Goal: Task Accomplishment & Management: Manage account settings

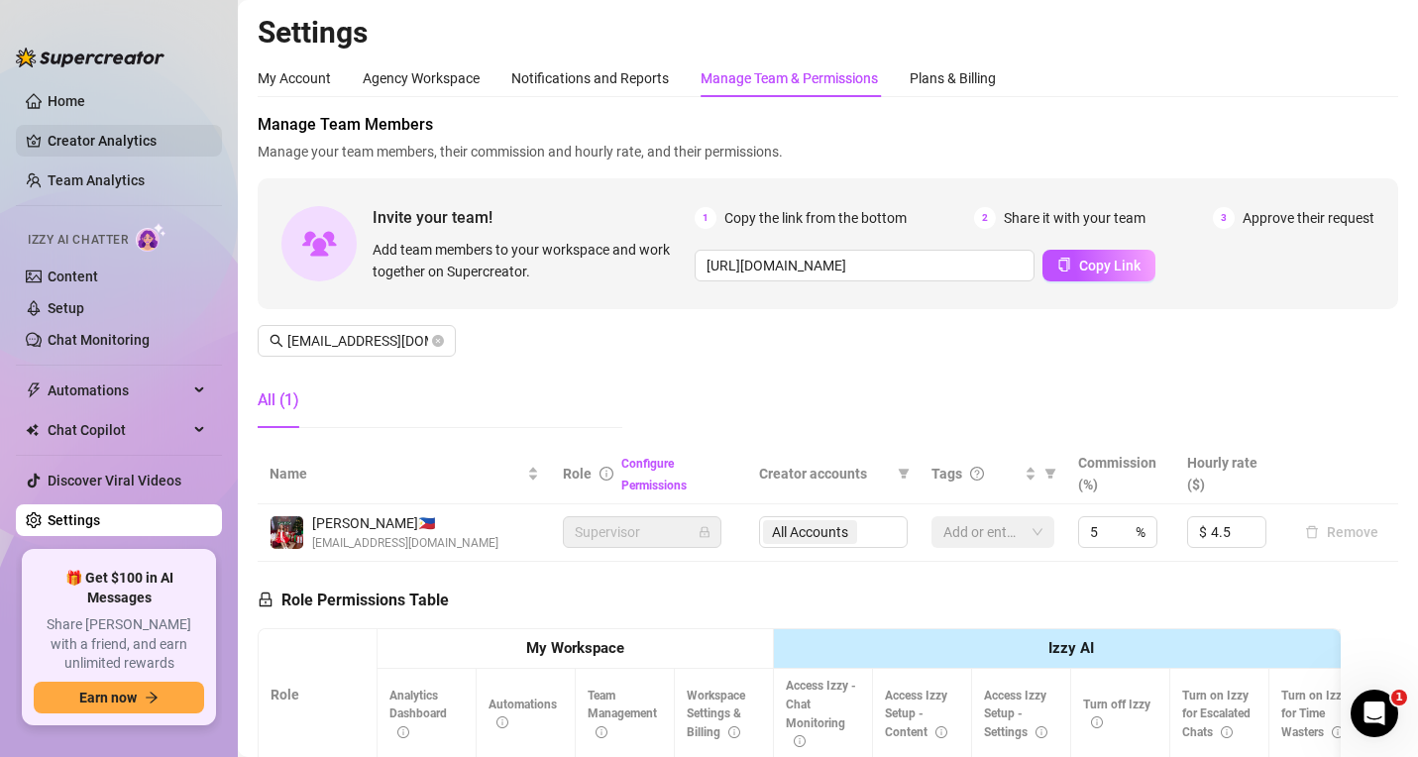
click at [74, 136] on link "Creator Analytics" at bounding box center [127, 141] width 159 height 32
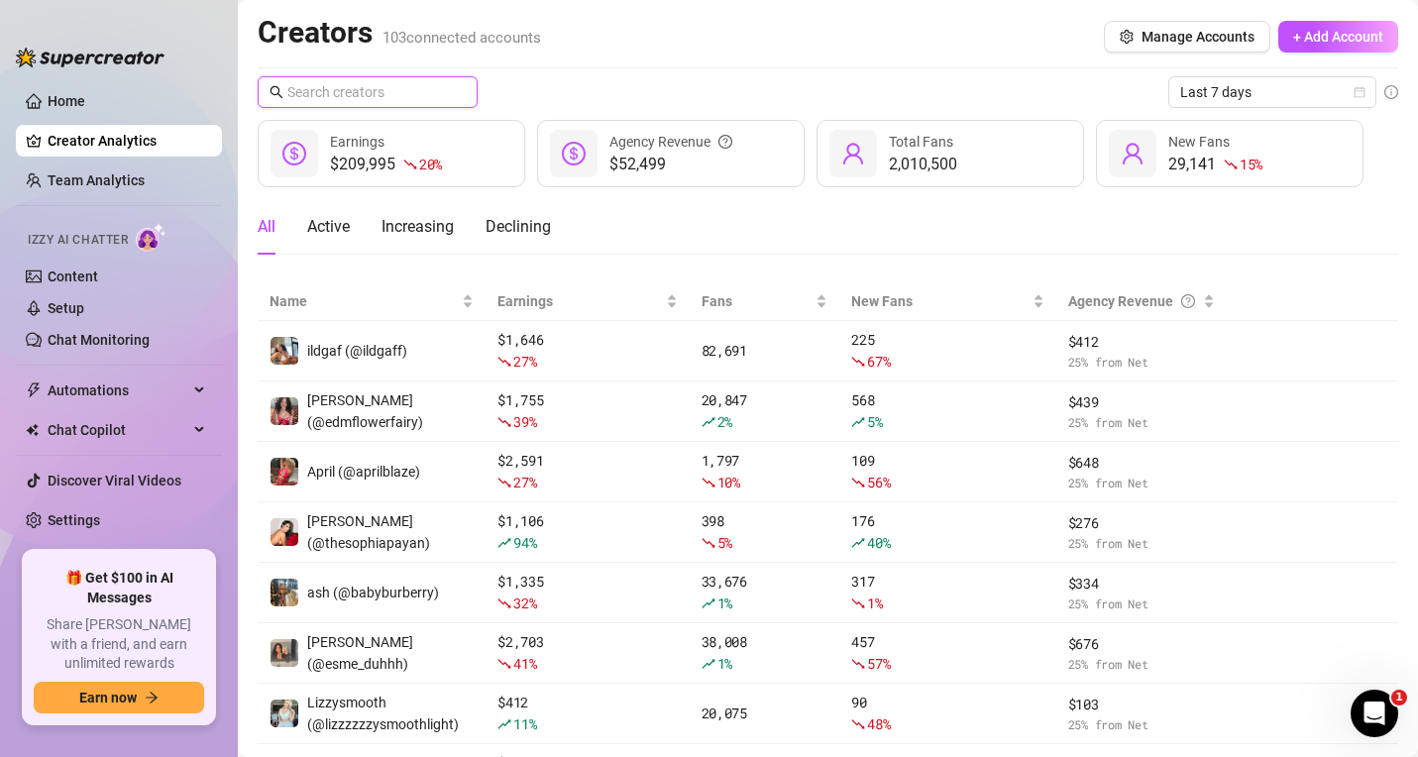
click at [352, 99] on input "text" at bounding box center [368, 92] width 162 height 22
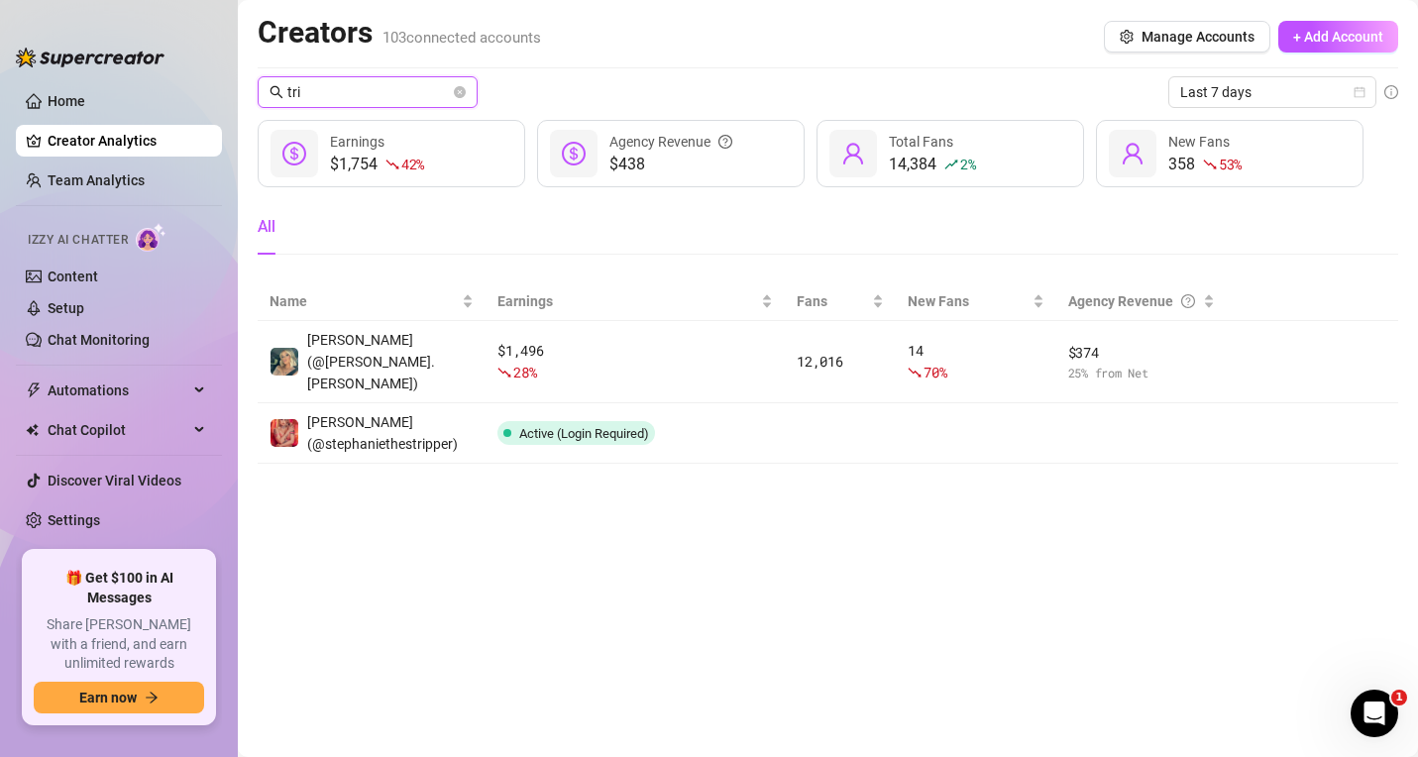
type input "tri"
click at [99, 515] on link "Settings" at bounding box center [74, 520] width 53 height 16
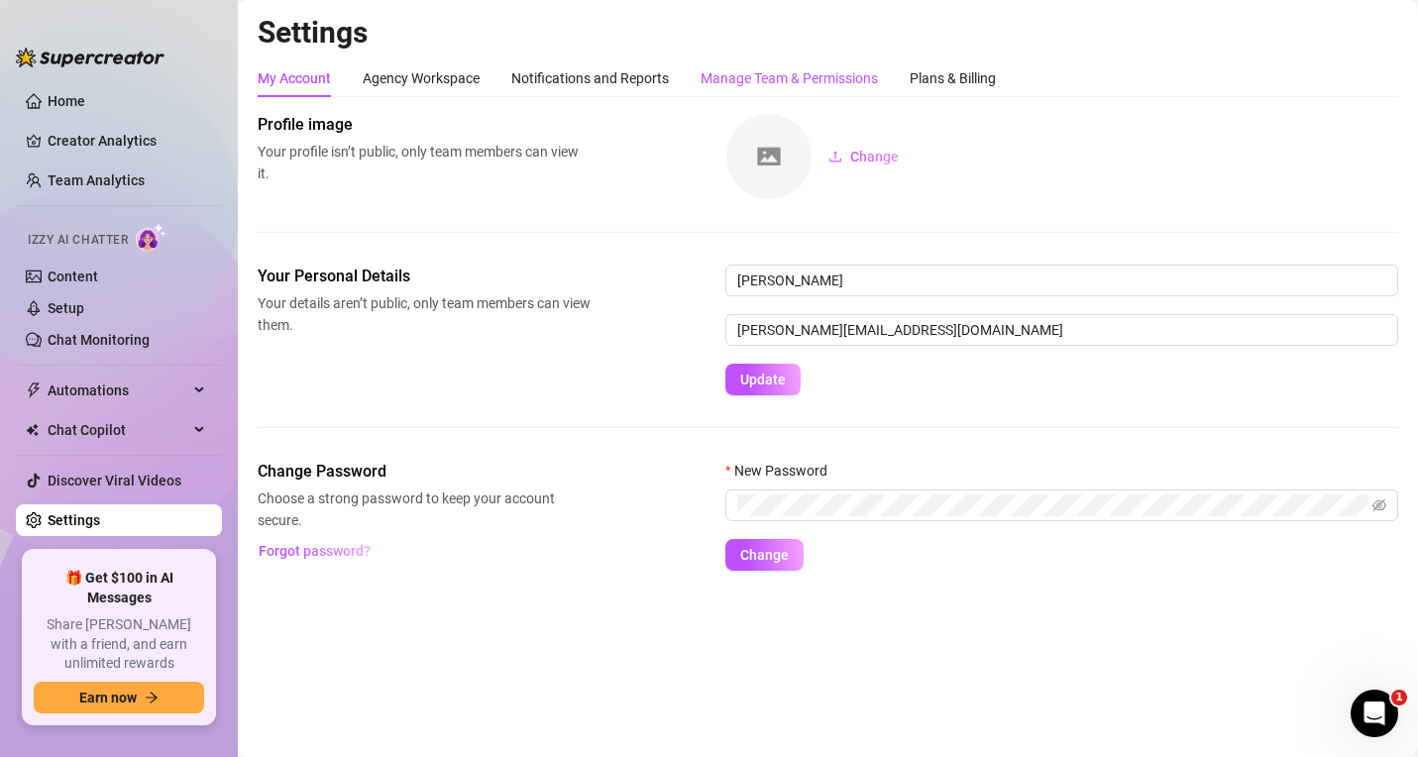
click at [754, 79] on div "Manage Team & Permissions" at bounding box center [788, 78] width 177 height 22
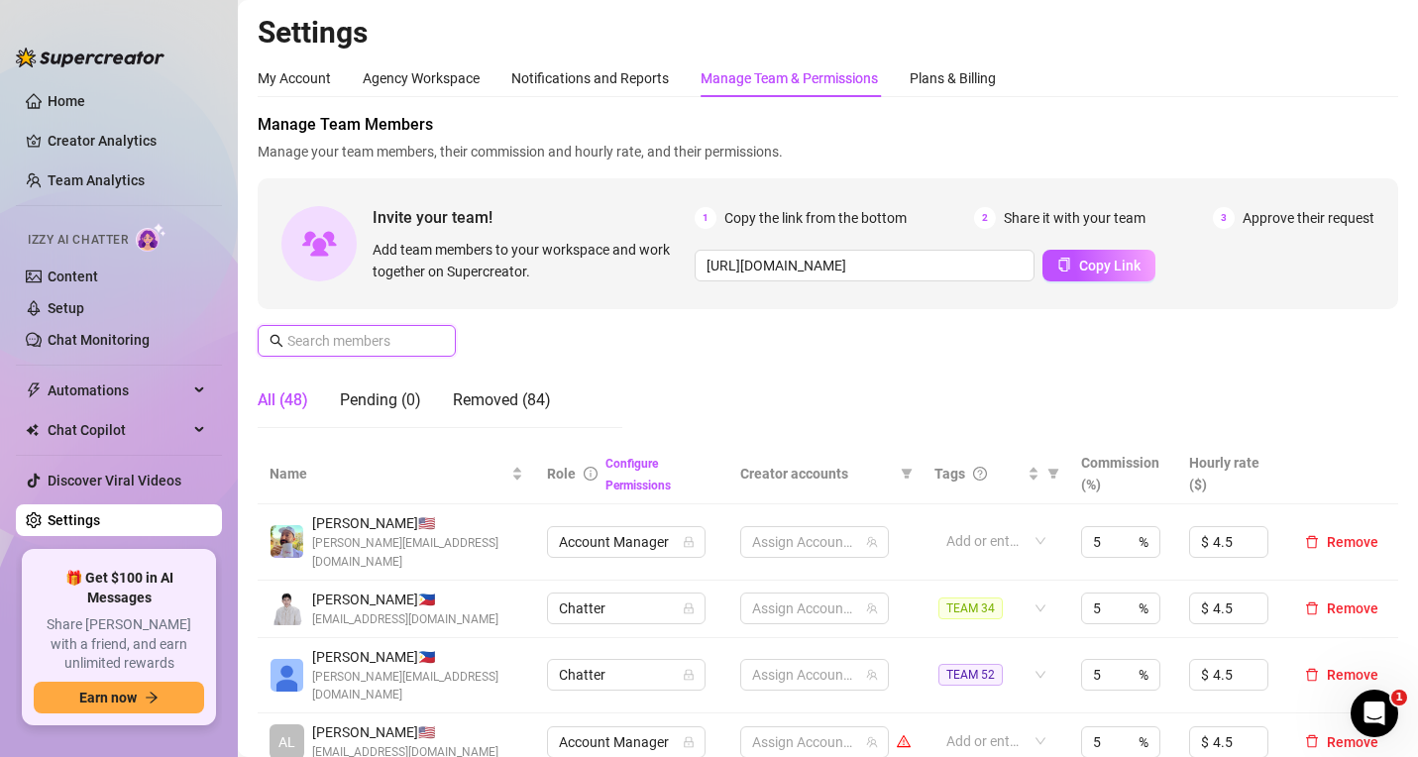
click at [346, 336] on input "text" at bounding box center [357, 341] width 141 height 22
paste input "[EMAIL_ADDRESS][DOMAIN_NAME]"
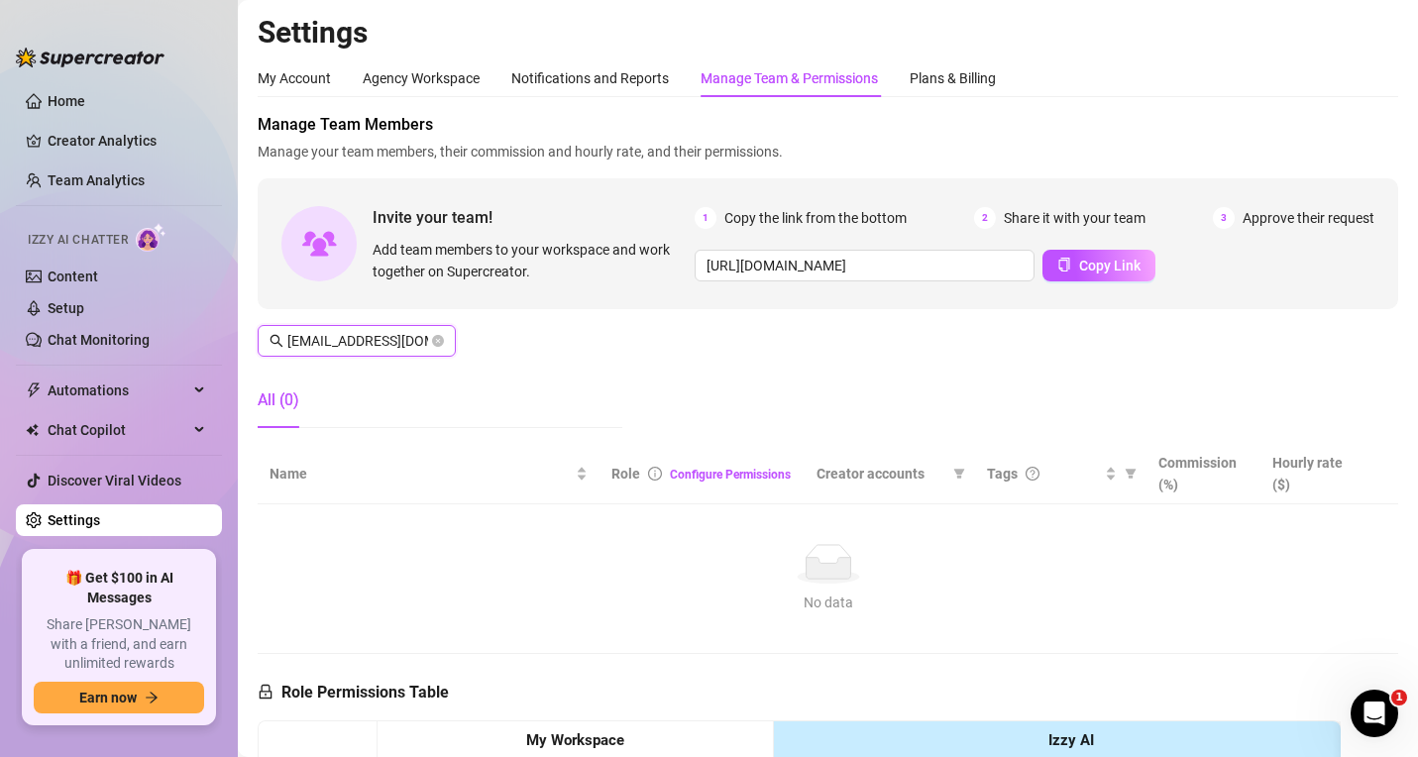
scroll to position [0, 37]
type input "[EMAIL_ADDRESS][DOMAIN_NAME]"
click at [1115, 388] on div "Manage Team Members Manage your team members, their commission and hourly rate,…" at bounding box center [828, 278] width 1140 height 331
click at [436, 337] on icon "close-circle" at bounding box center [438, 341] width 12 height 12
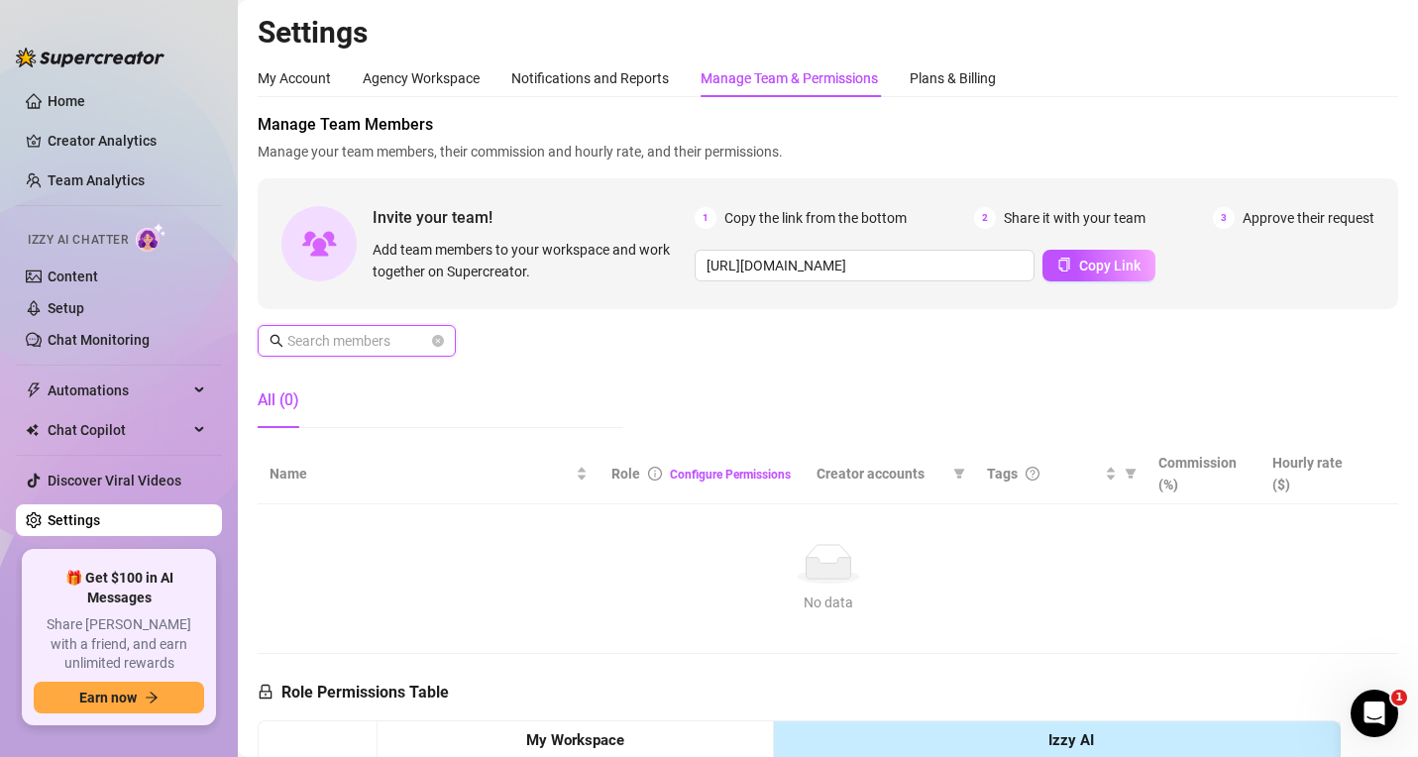
paste input "[EMAIL_ADDRESS][DOMAIN_NAME]"
type input "[EMAIL_ADDRESS][DOMAIN_NAME]"
click at [435, 338] on icon "close-circle" at bounding box center [438, 341] width 12 height 12
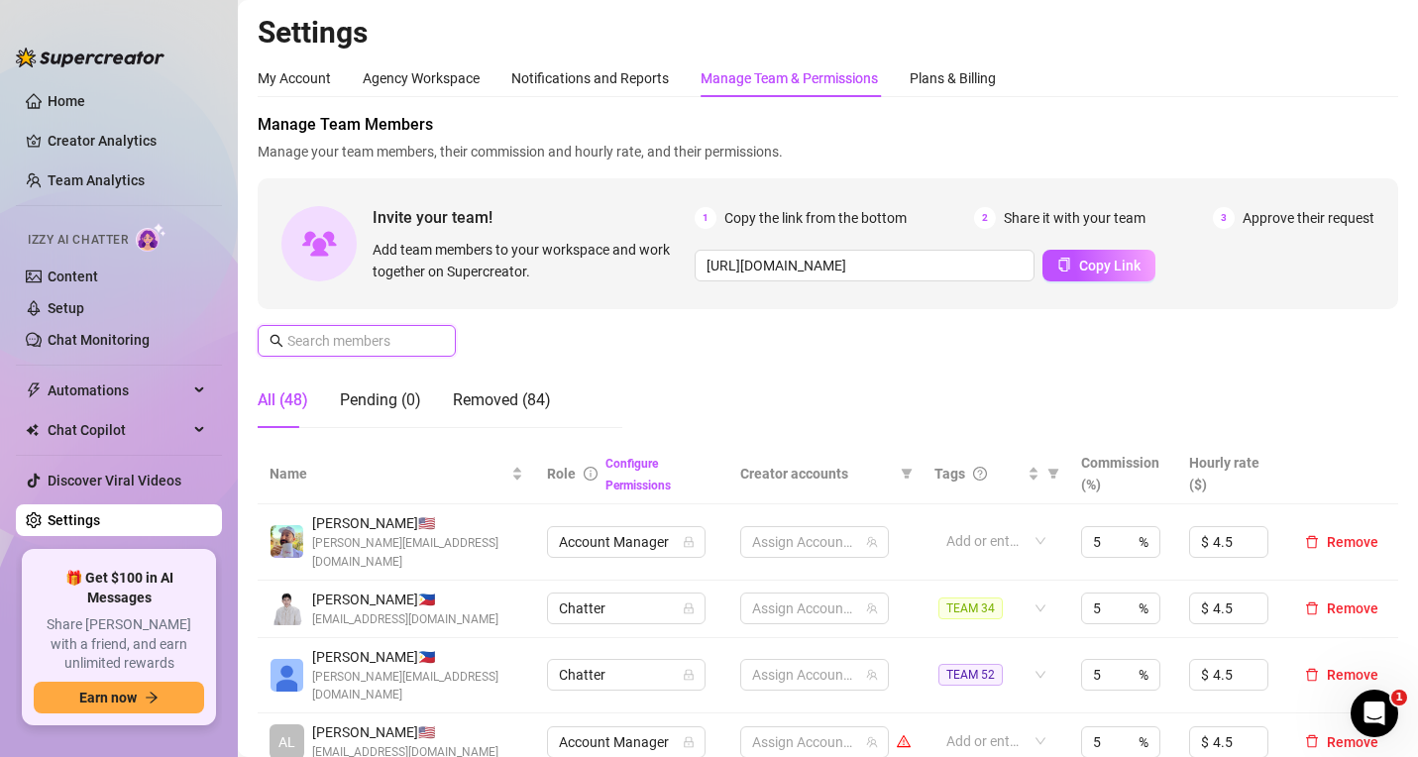
paste input "[EMAIL_ADDRESS][DOMAIN_NAME]"
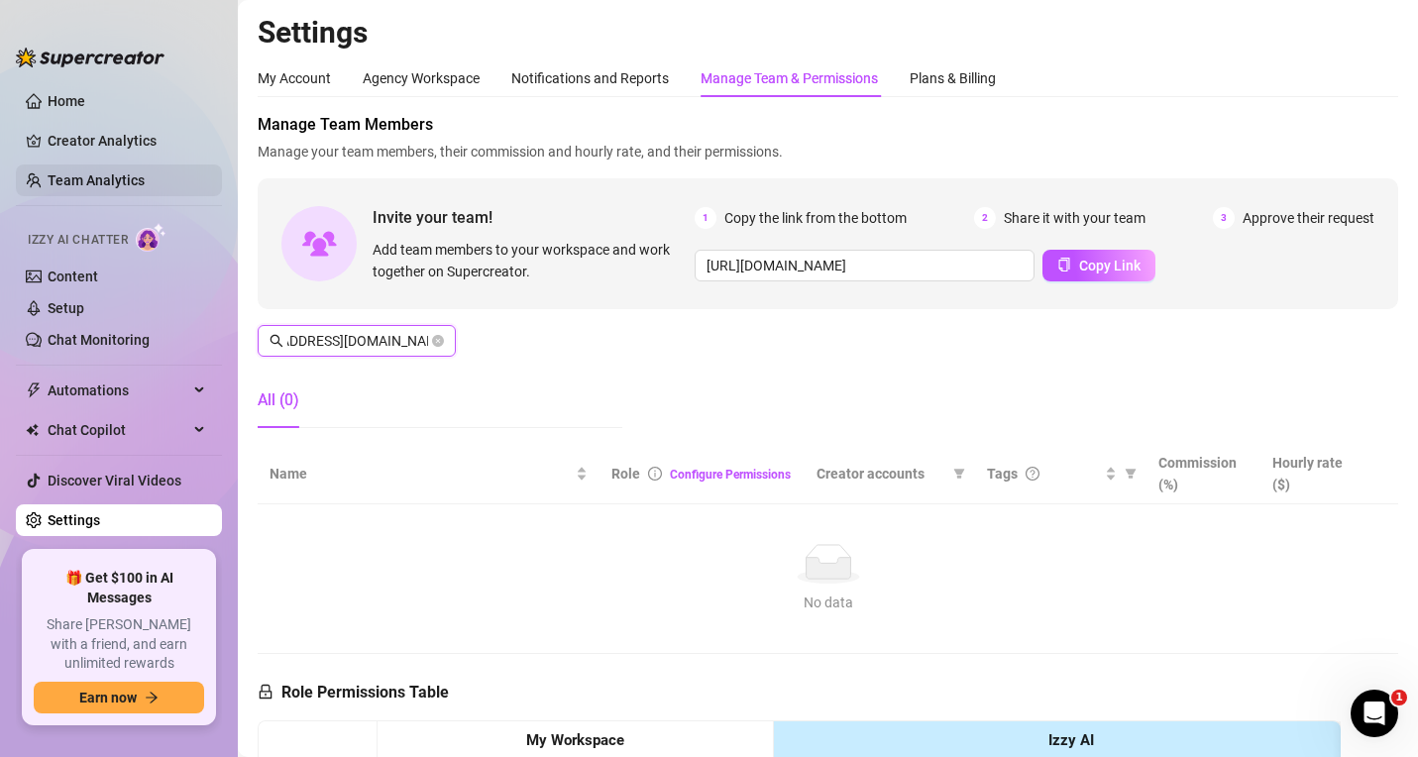
type input "[EMAIL_ADDRESS][DOMAIN_NAME]"
click at [439, 342] on icon "close-circle" at bounding box center [438, 341] width 12 height 12
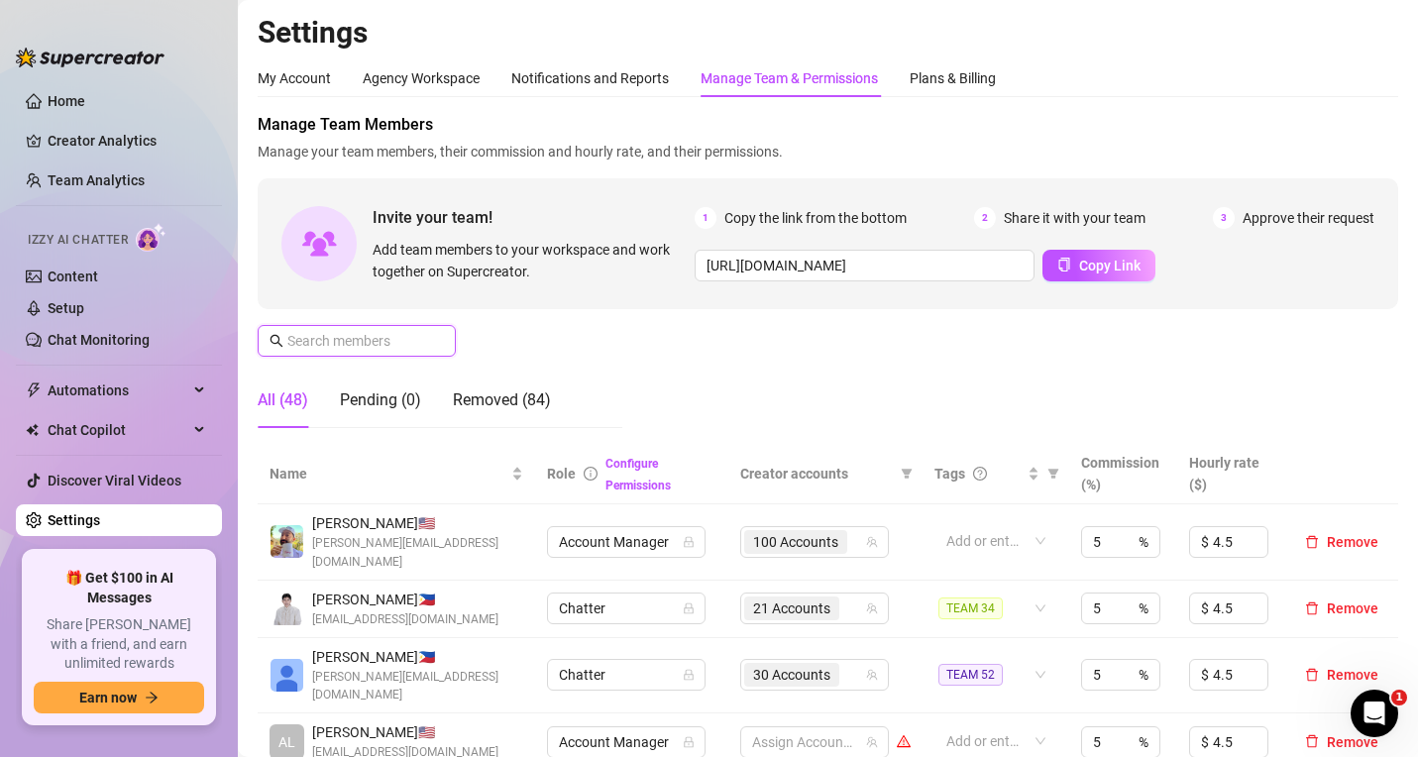
paste input "[EMAIL_ADDRESS][DOMAIN_NAME]"
type input "[EMAIL_ADDRESS][DOMAIN_NAME]"
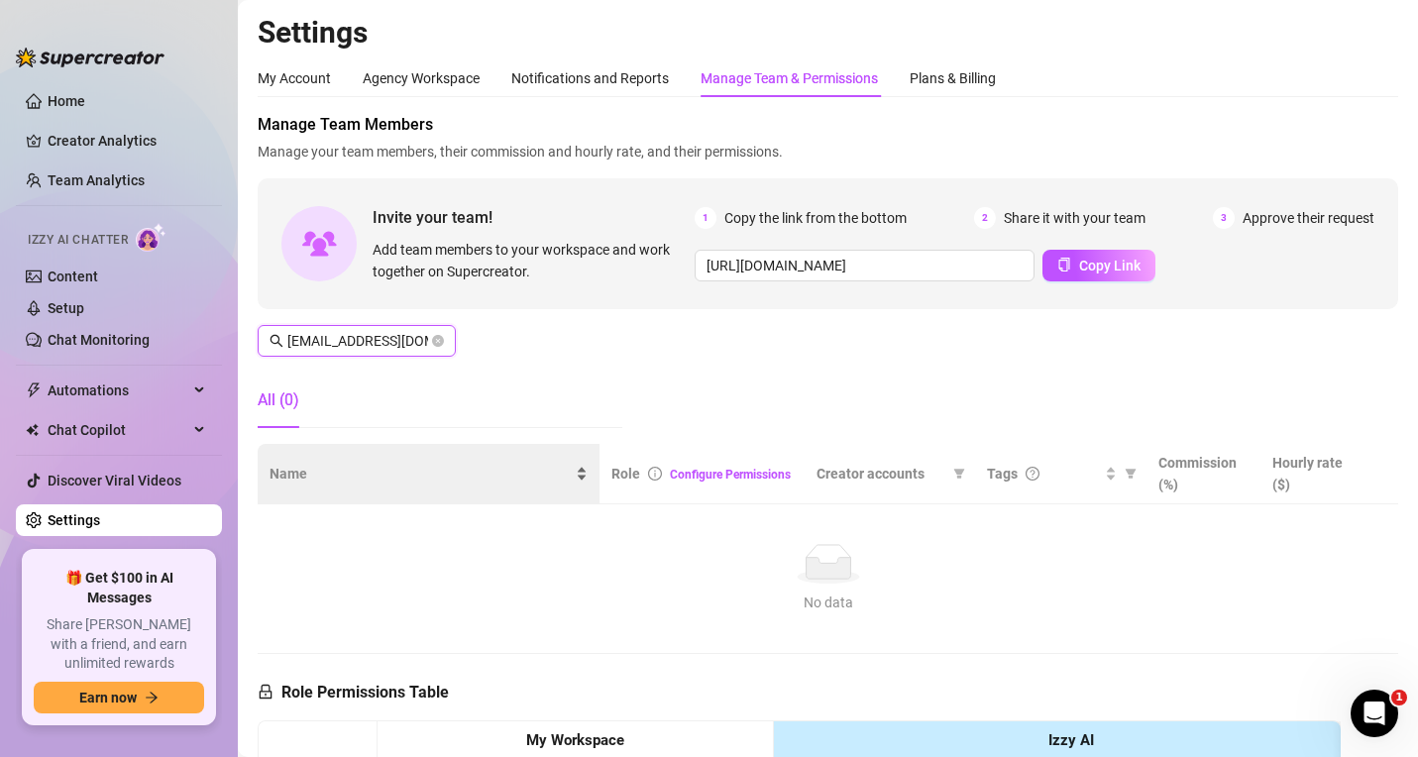
scroll to position [0, 80]
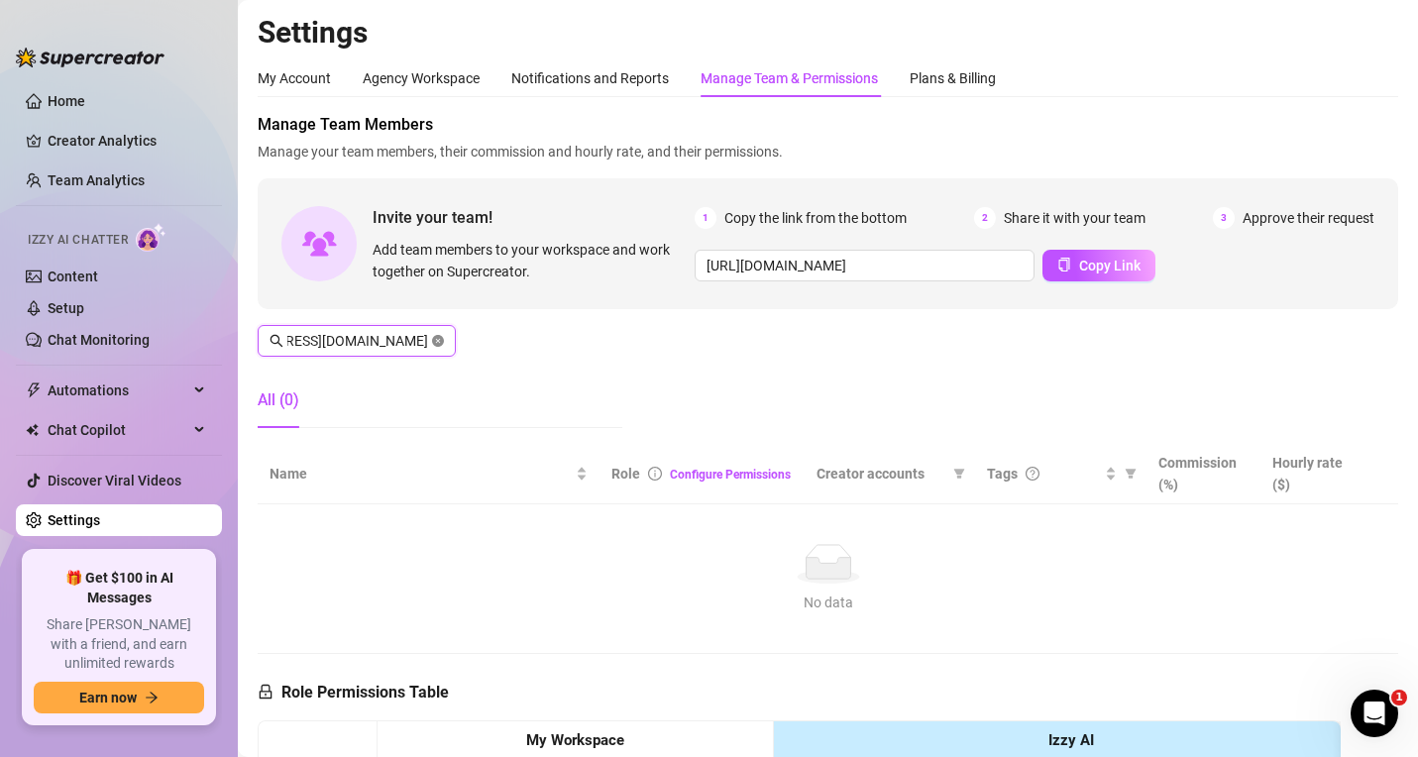
click at [441, 343] on icon "close-circle" at bounding box center [438, 341] width 12 height 12
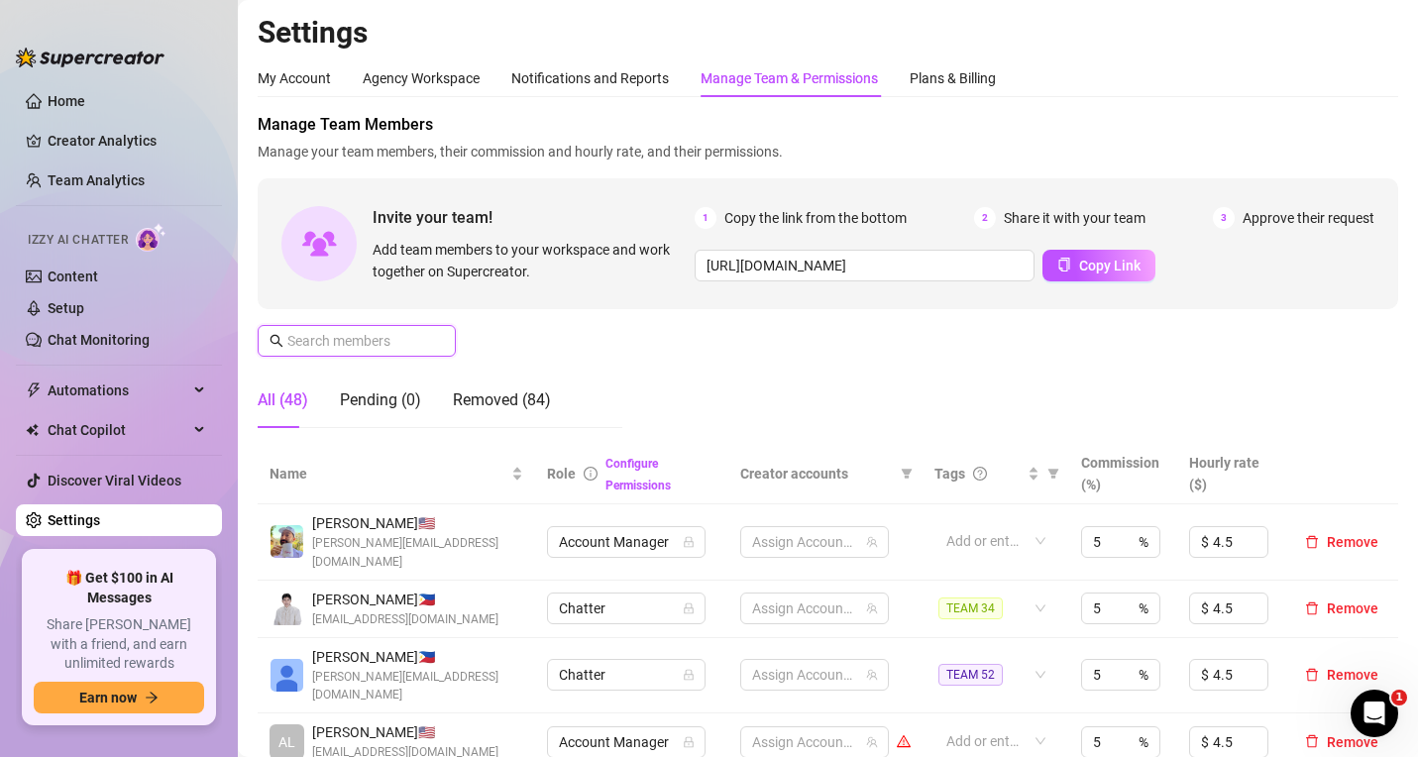
scroll to position [0, 0]
paste input "[EMAIL_ADDRESS][DOMAIN_NAME]"
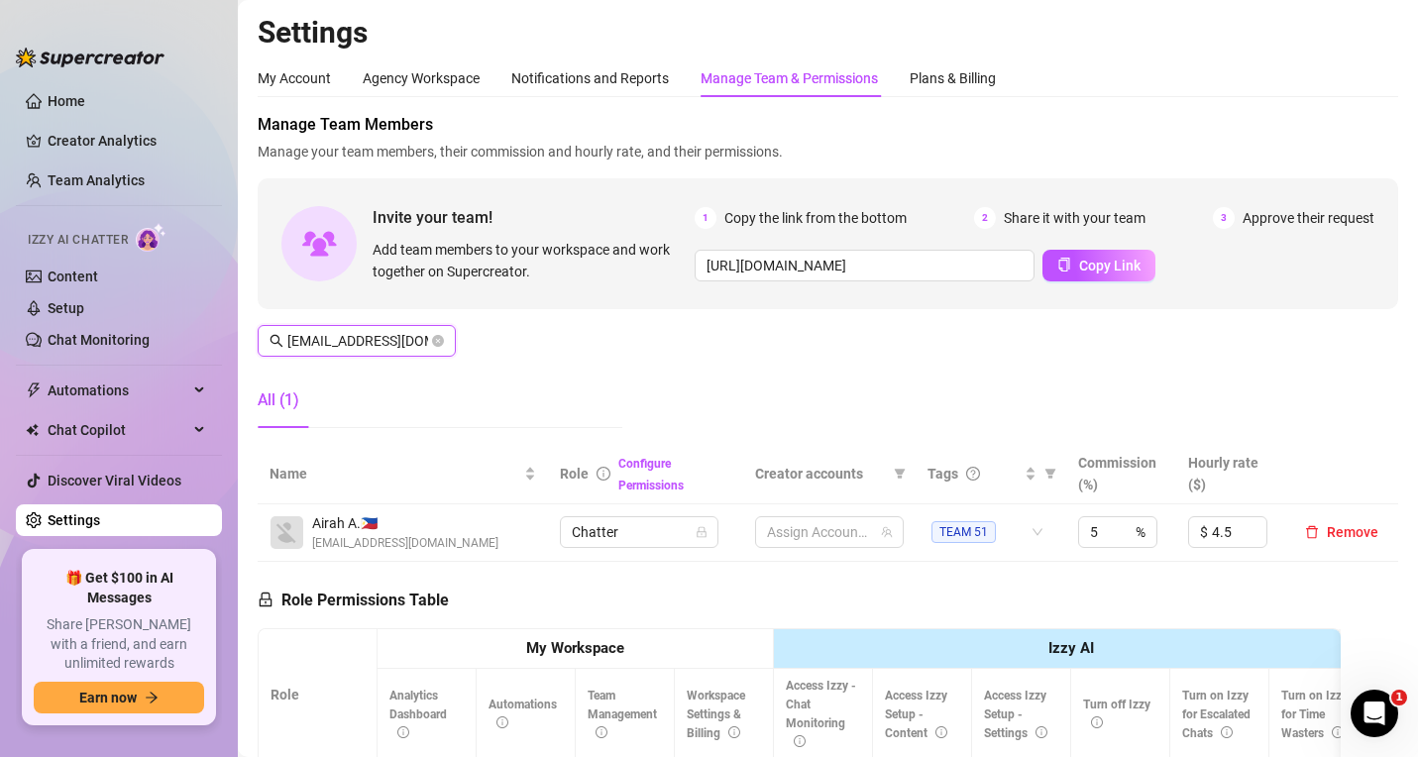
scroll to position [0, 28]
type input "[EMAIL_ADDRESS][DOMAIN_NAME]"
click at [1327, 539] on span "Remove" at bounding box center [1353, 532] width 52 height 16
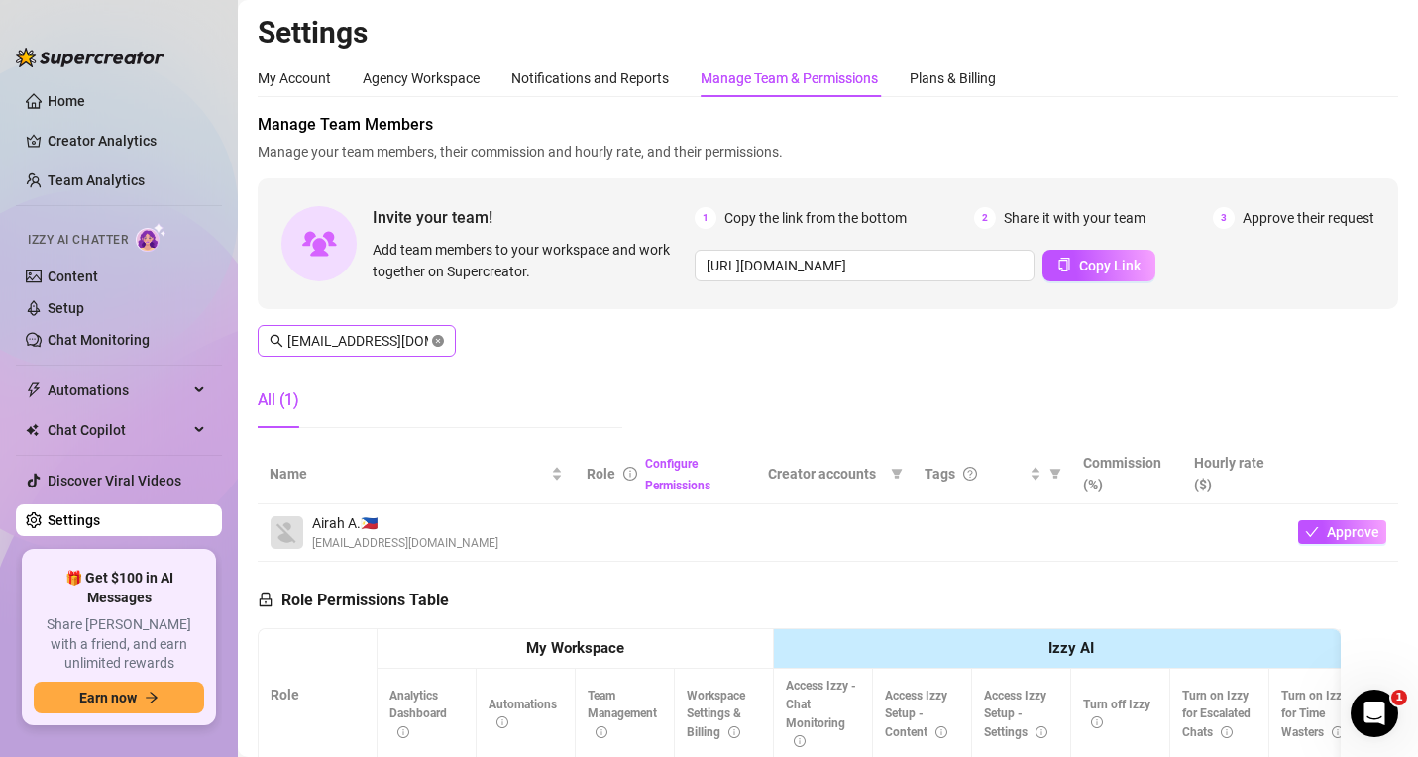
click at [445, 342] on span "[EMAIL_ADDRESS][DOMAIN_NAME]" at bounding box center [357, 341] width 198 height 32
click at [441, 342] on icon "close-circle" at bounding box center [438, 341] width 12 height 12
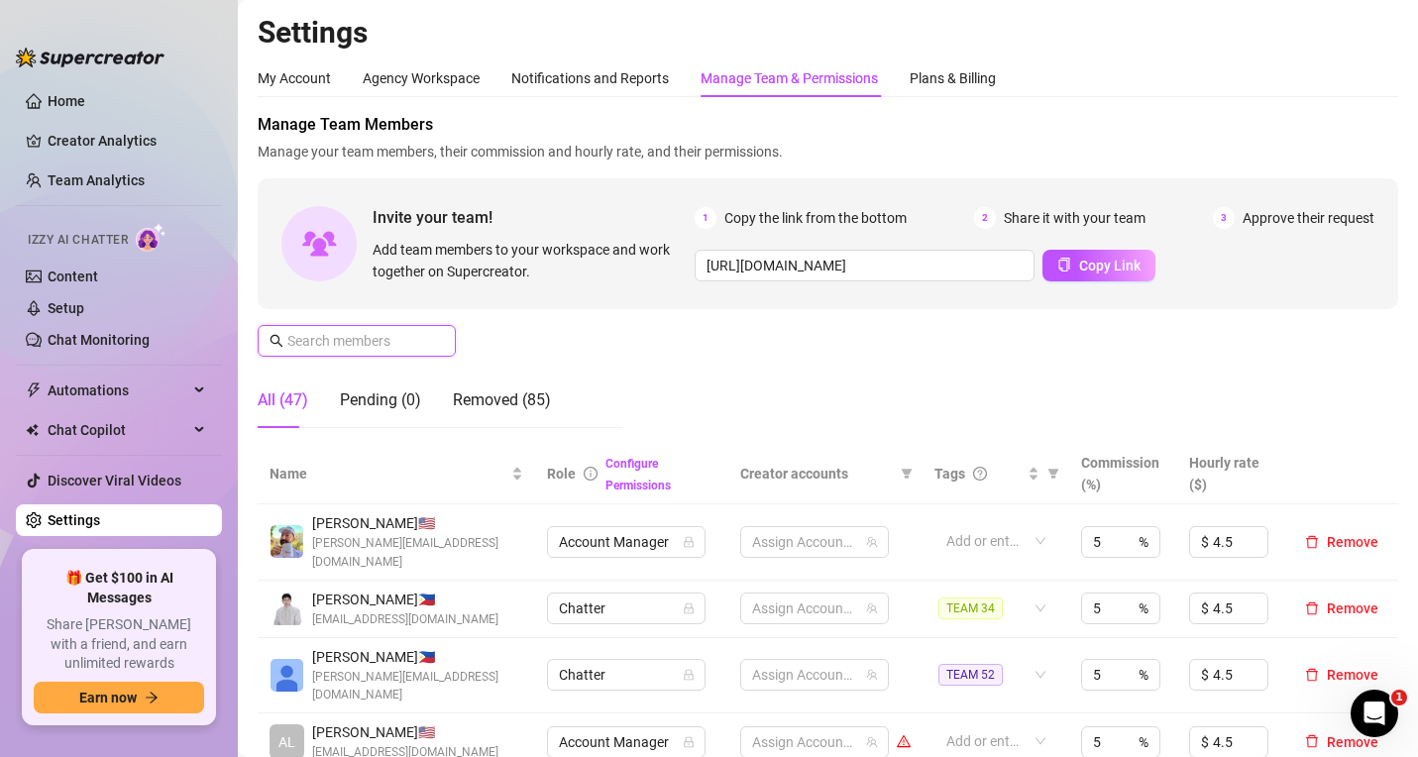
paste input "[EMAIL_ADDRESS][DOMAIN_NAME]"
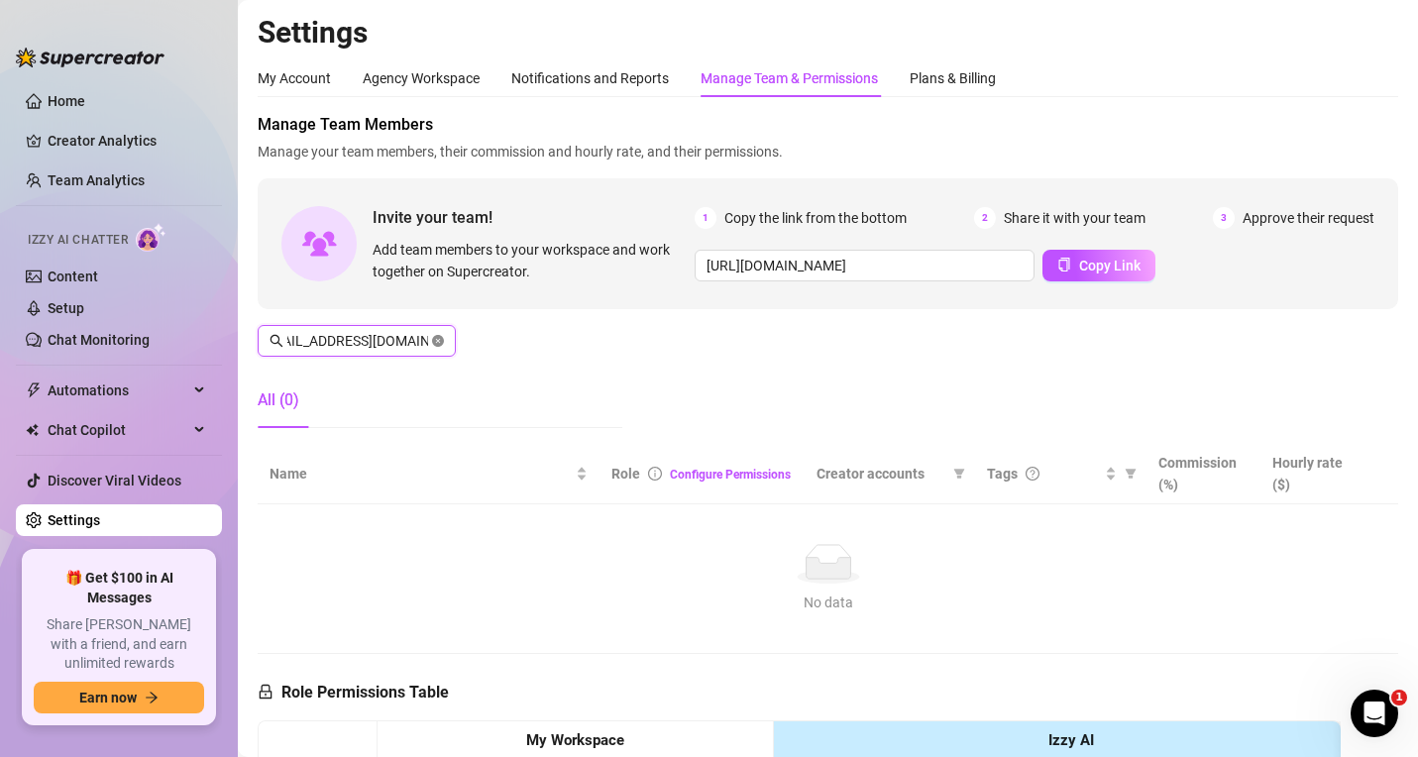
scroll to position [0, 63]
type input "[EMAIL_ADDRESS][DOMAIN_NAME]"
